Goal: Information Seeking & Learning: Learn about a topic

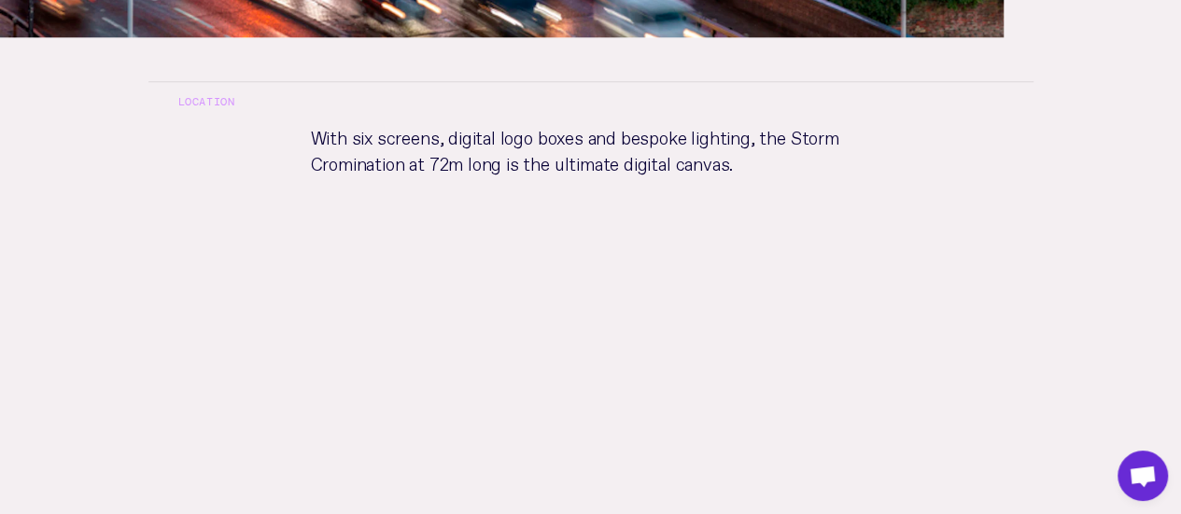
scroll to position [896, 0]
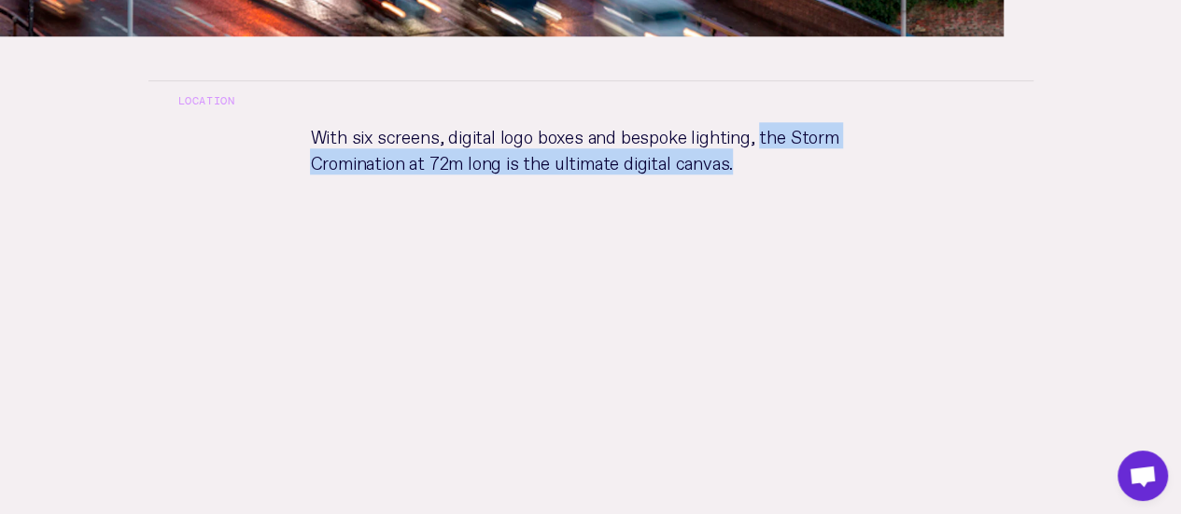
drag, startPoint x: 763, startPoint y: 158, endPoint x: 750, endPoint y: 140, distance: 22.0
click at [750, 140] on p "With six screens, digital logo boxes and bespoke lighting, the Storm Crominatio…" at bounding box center [590, 206] width 620 height 168
copy p "the Storm Cromination at 72m long is the ultimate digital canvas."
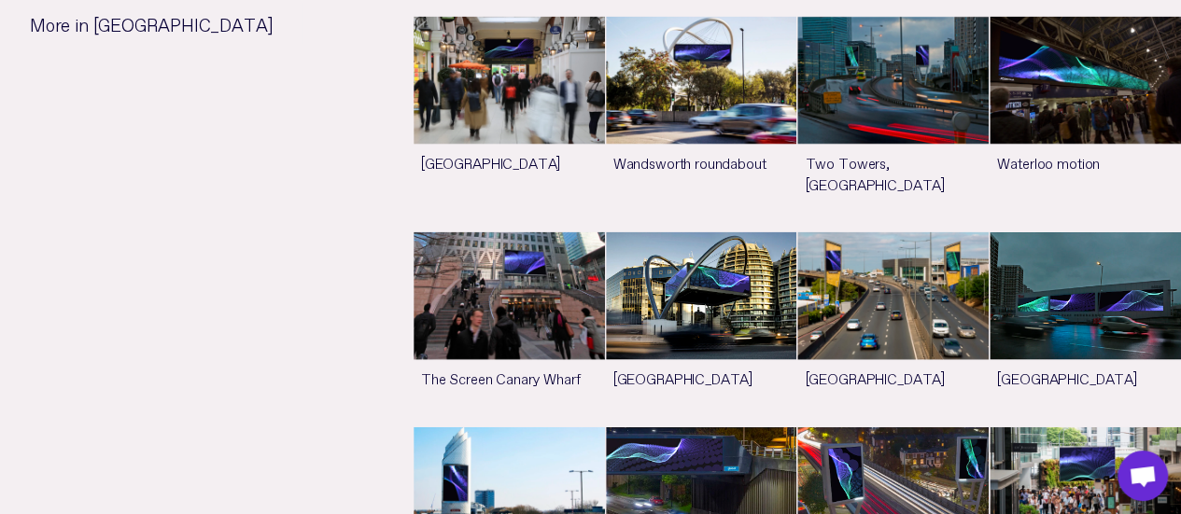
scroll to position [1885, 0]
